Goal: Communication & Community: Participate in discussion

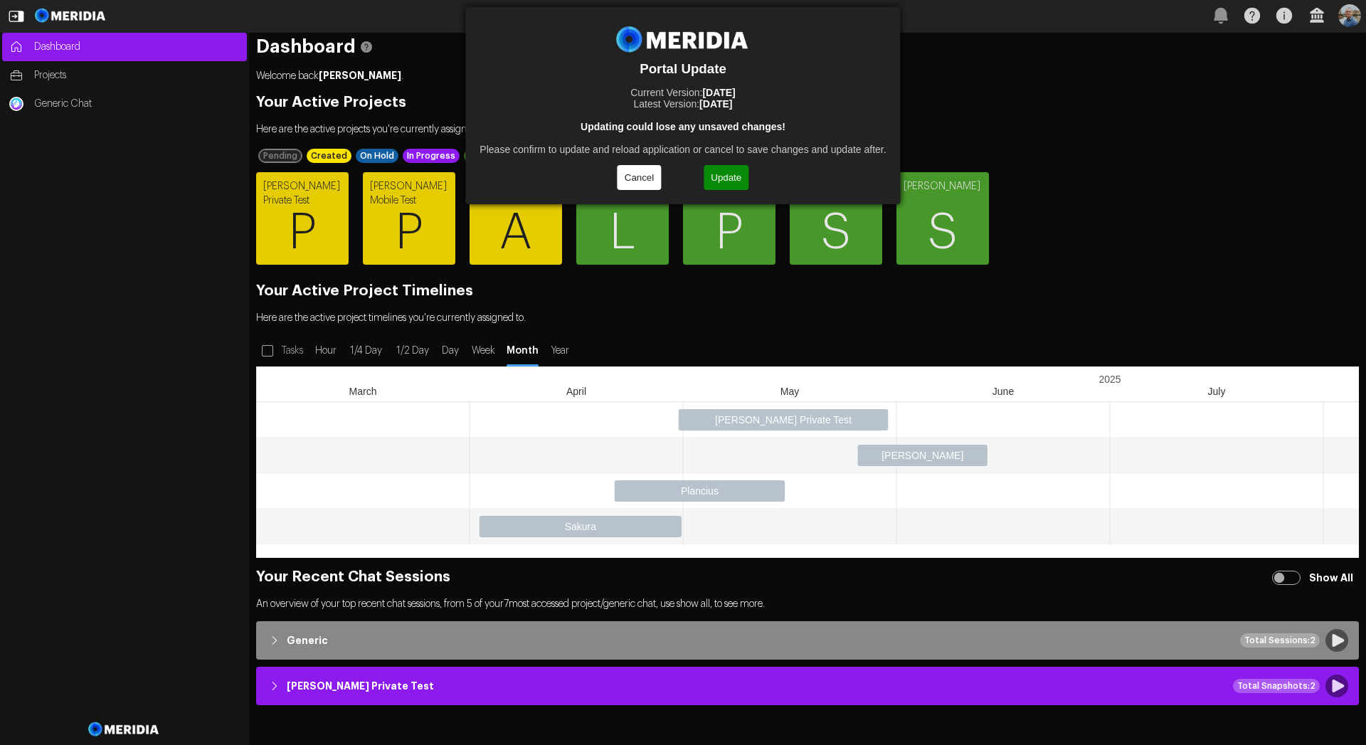
click at [733, 180] on button "Update" at bounding box center [726, 177] width 45 height 25
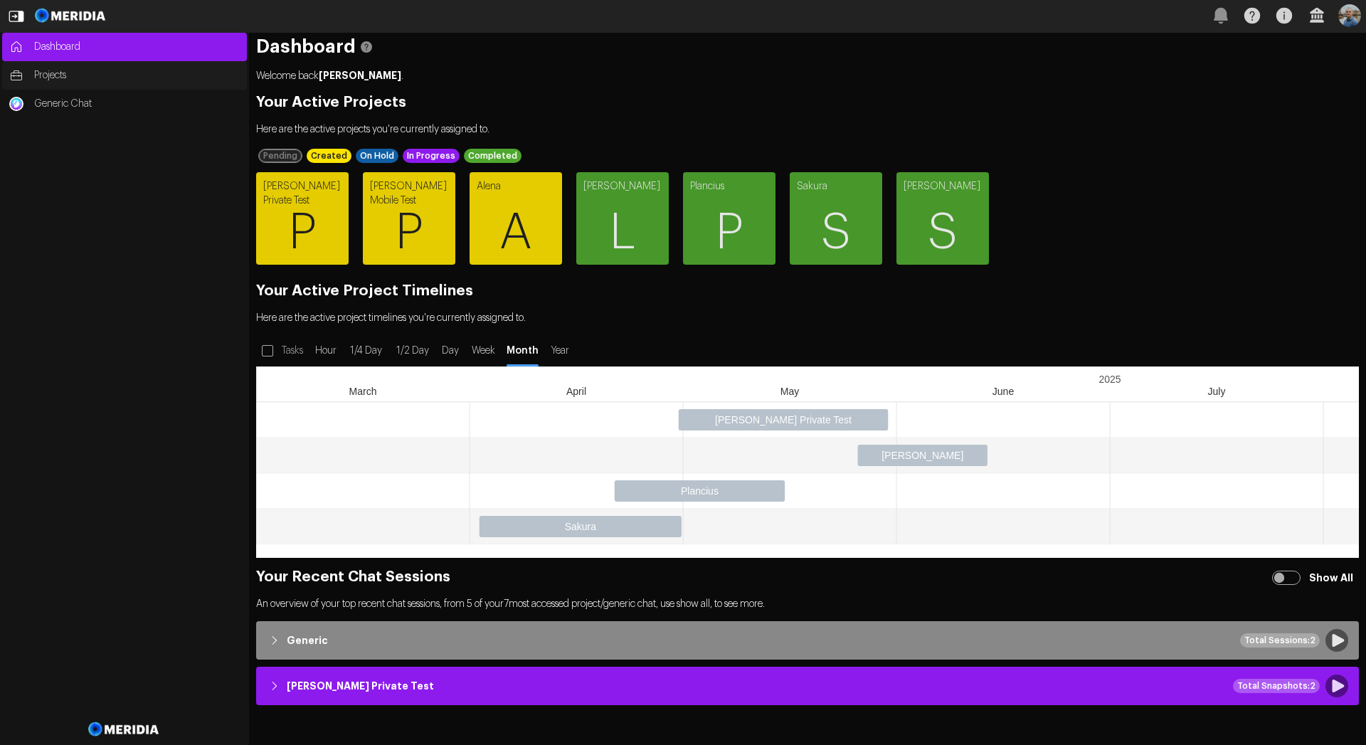
click at [117, 76] on span "Projects" at bounding box center [137, 75] width 206 height 14
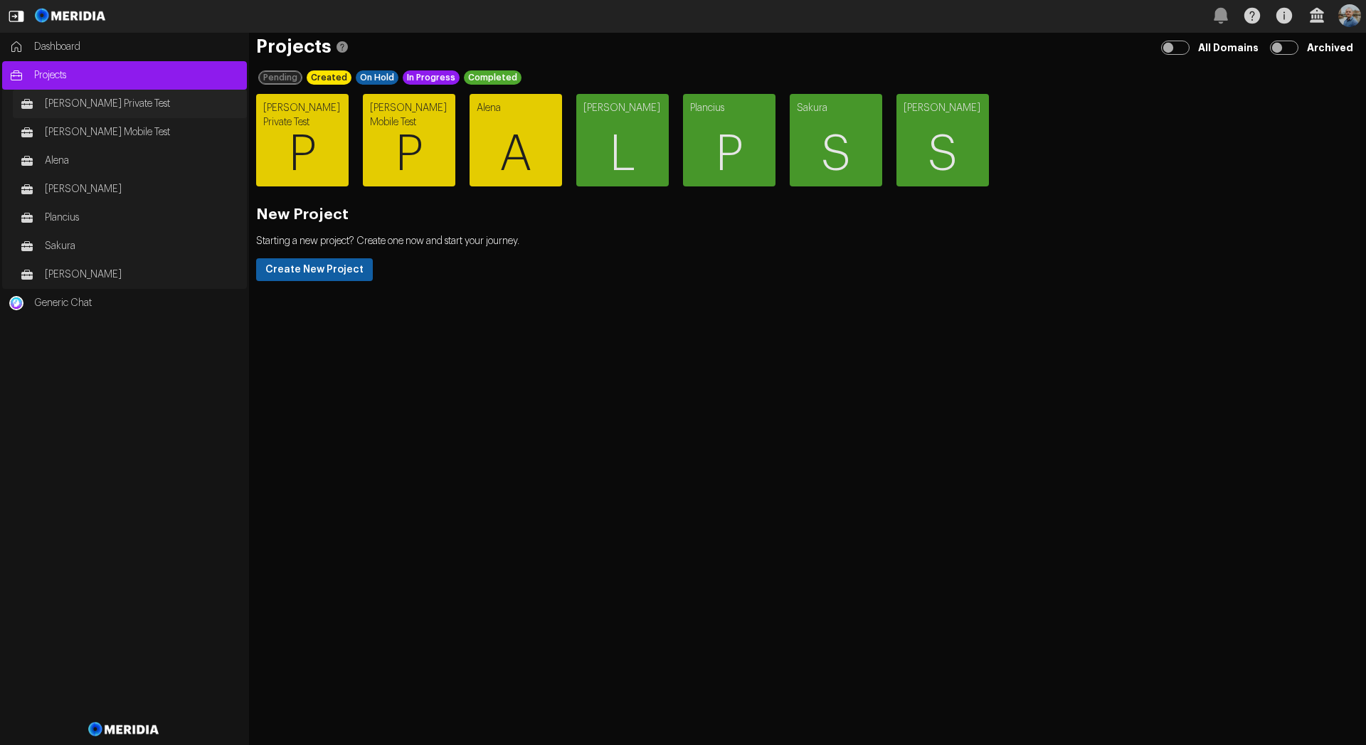
click at [90, 112] on link "[PERSON_NAME] Private Test" at bounding box center [130, 104] width 234 height 28
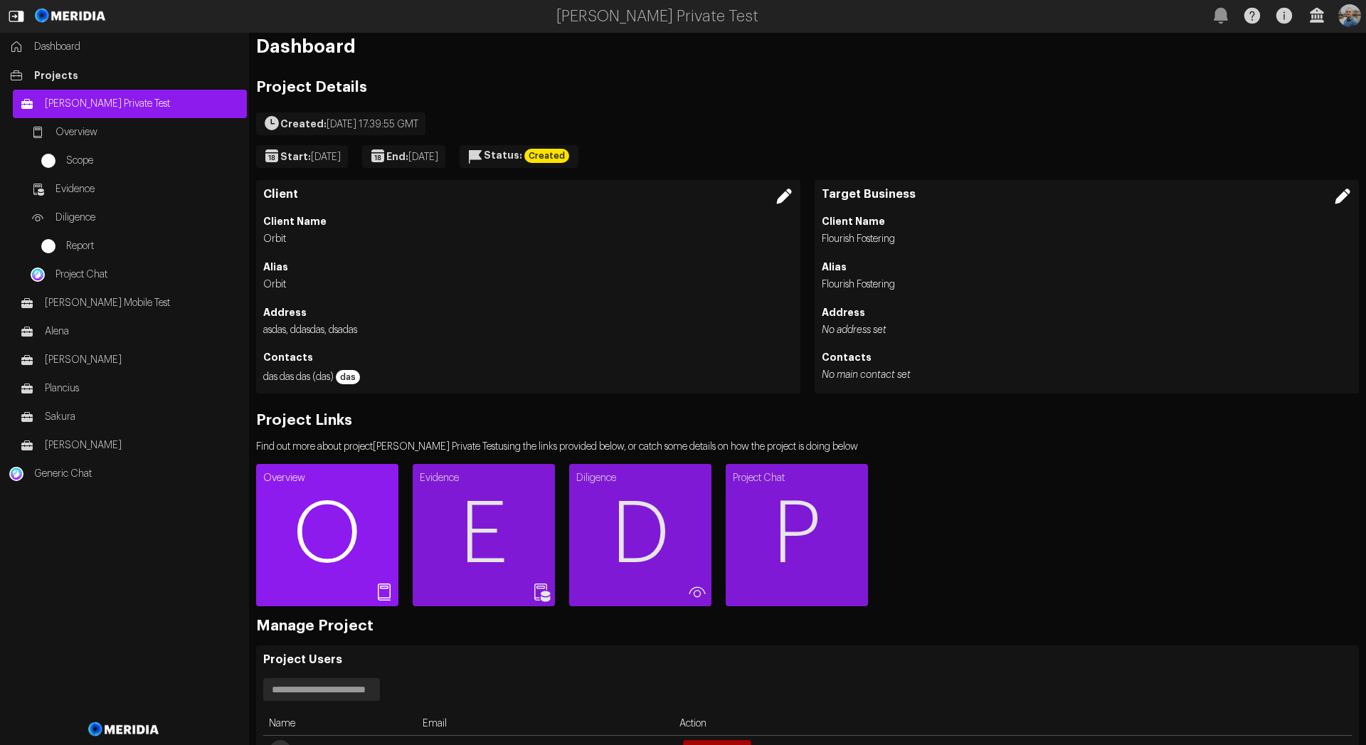
click at [337, 520] on span "O" at bounding box center [327, 534] width 142 height 85
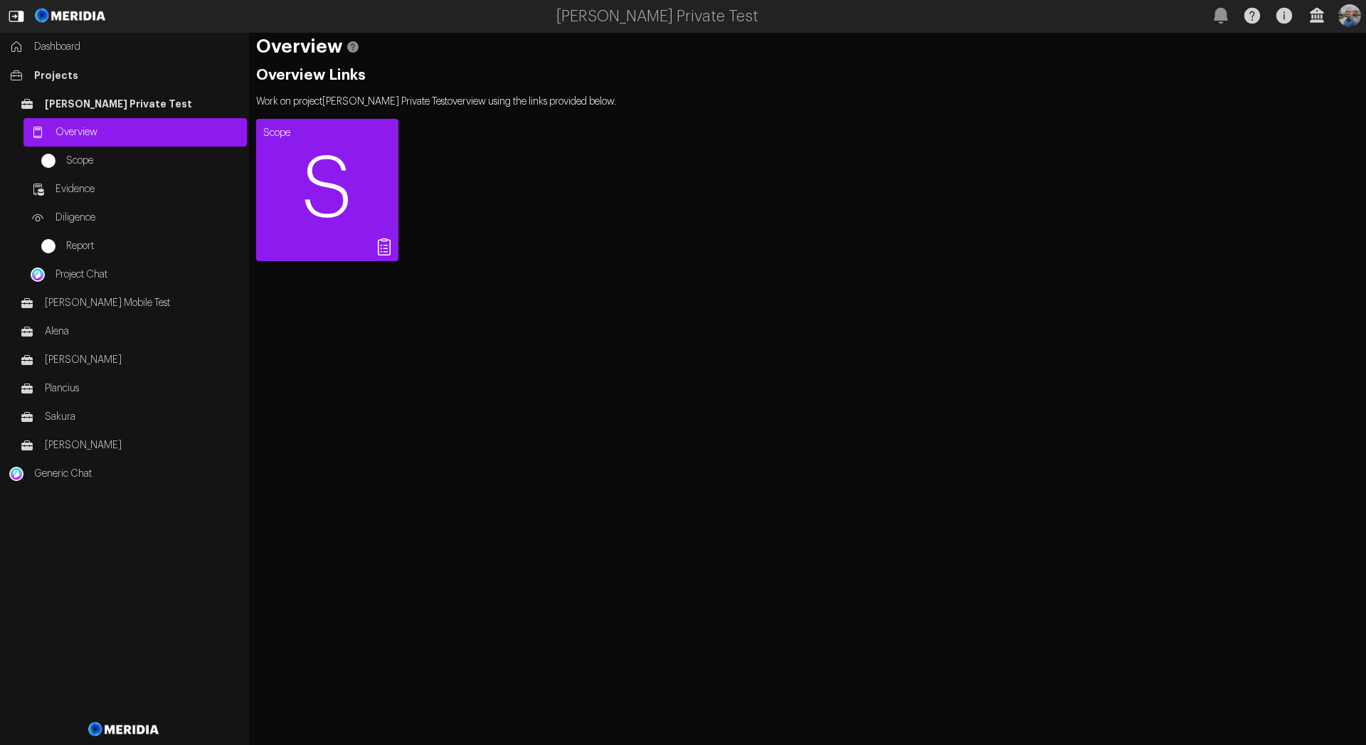
click at [317, 181] on span "S" at bounding box center [327, 189] width 142 height 85
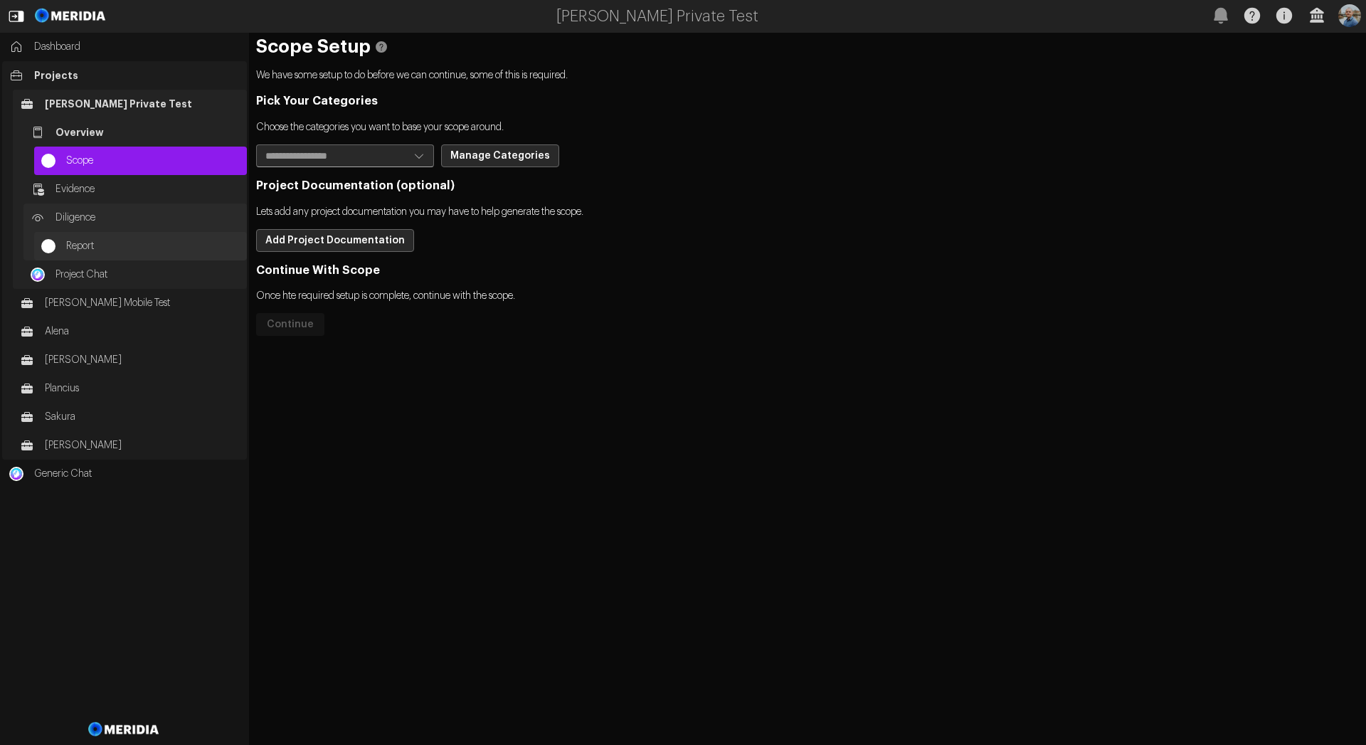
click at [70, 247] on span "Report" at bounding box center [153, 246] width 174 height 14
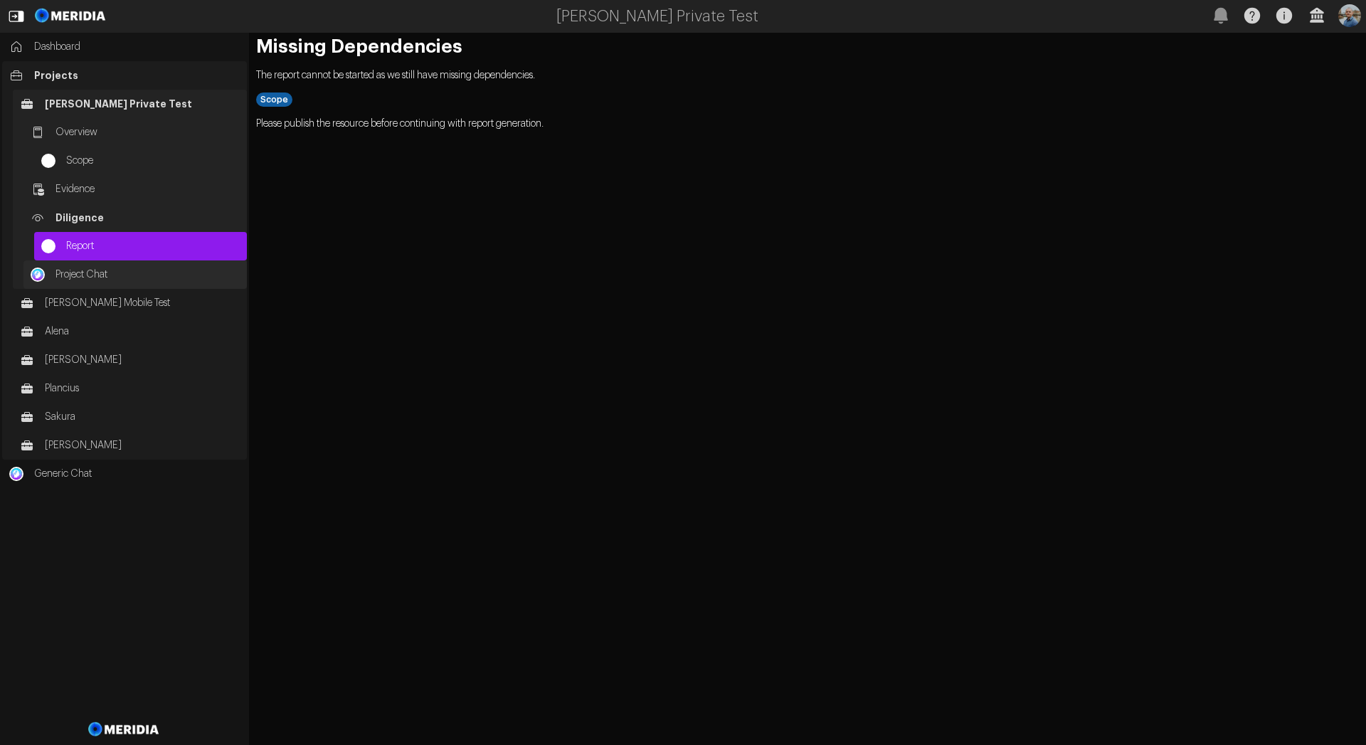
click at [78, 275] on span "Project Chat" at bounding box center [147, 275] width 184 height 14
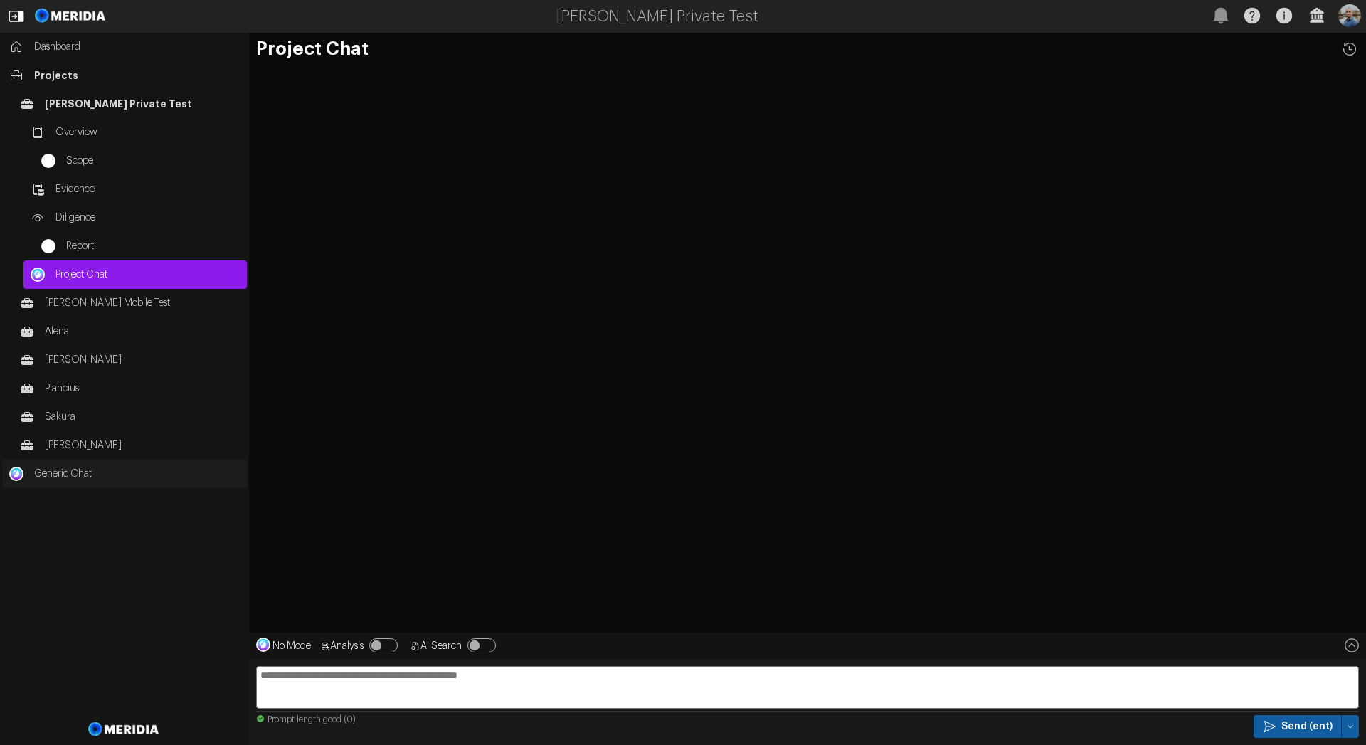
click at [64, 476] on span "Generic Chat" at bounding box center [137, 474] width 206 height 14
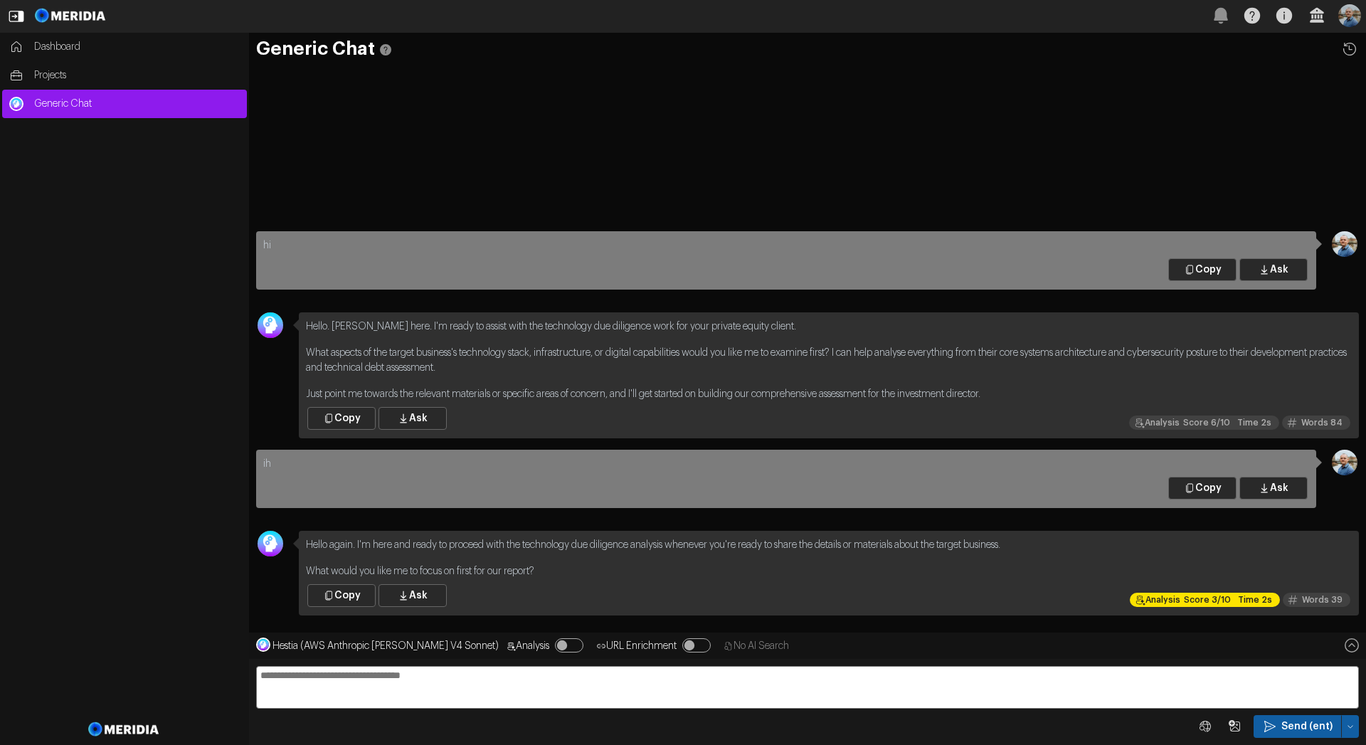
click at [438, 677] on textarea at bounding box center [807, 687] width 1103 height 43
type textarea "**"
